Goal: Task Accomplishment & Management: Manage account settings

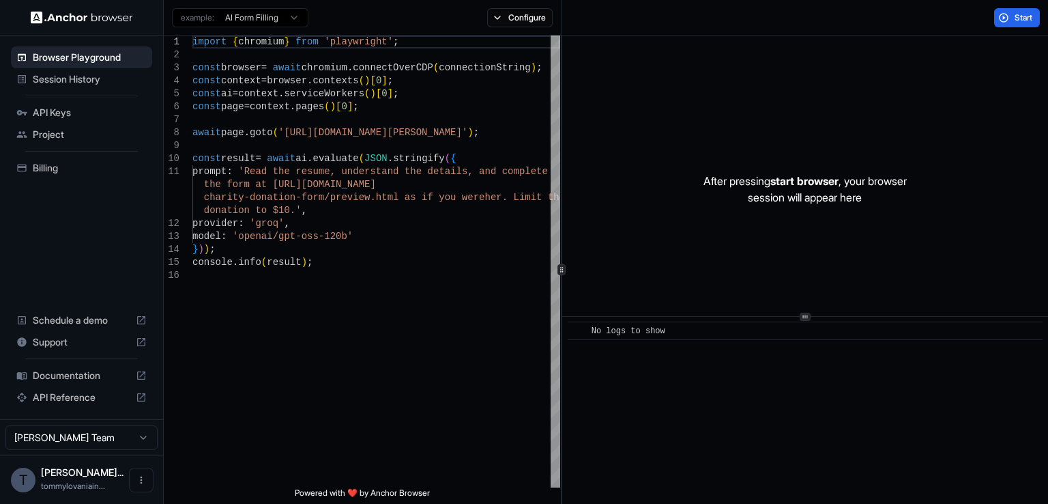
click at [66, 109] on span "API Keys" at bounding box center [90, 113] width 114 height 14
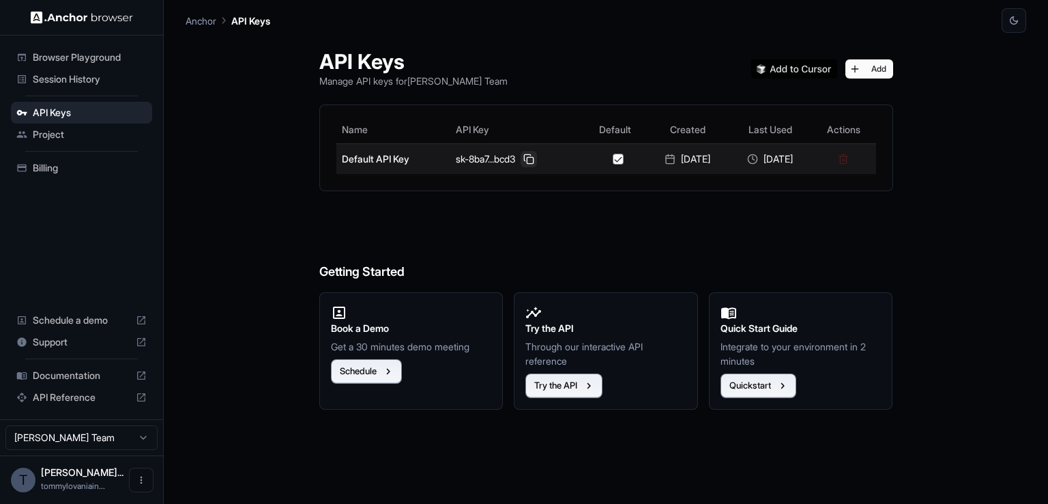
click at [521, 160] on button at bounding box center [529, 159] width 16 height 16
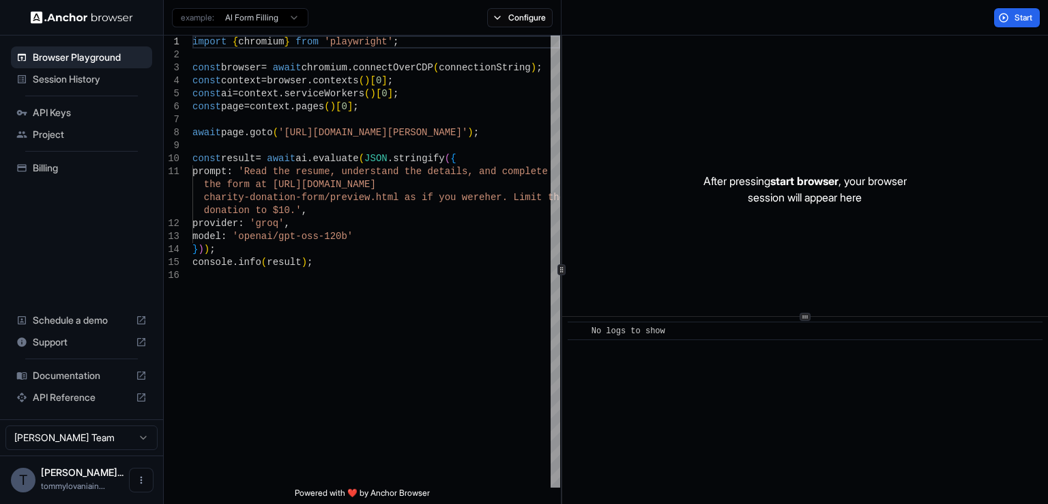
click at [72, 115] on span "API Keys" at bounding box center [90, 113] width 114 height 14
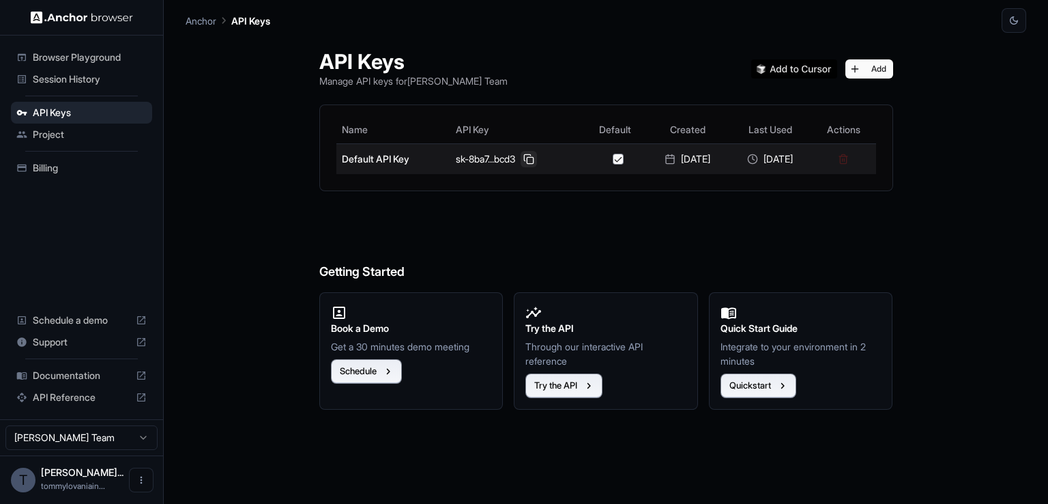
click at [521, 154] on button at bounding box center [529, 159] width 16 height 16
